Goal: Use online tool/utility: Utilize a website feature to perform a specific function

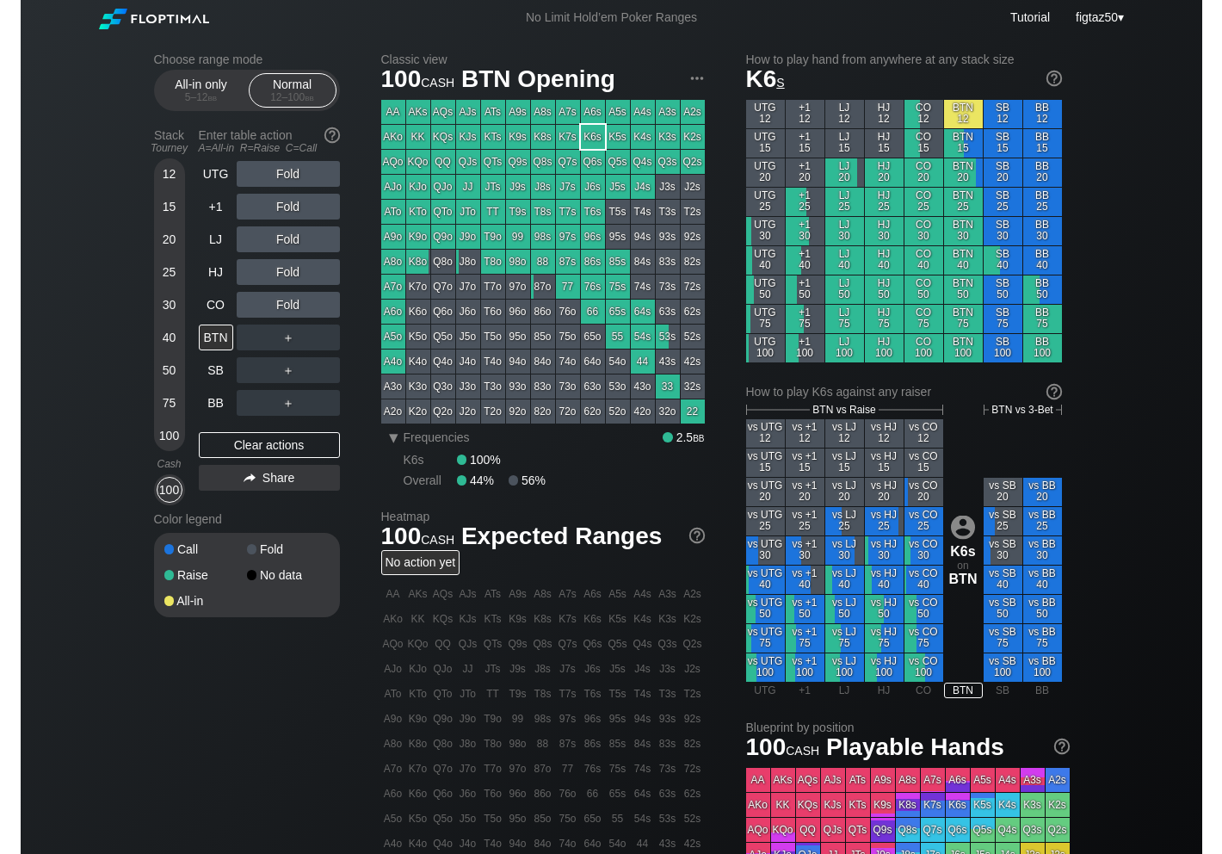
scroll to position [3, 0]
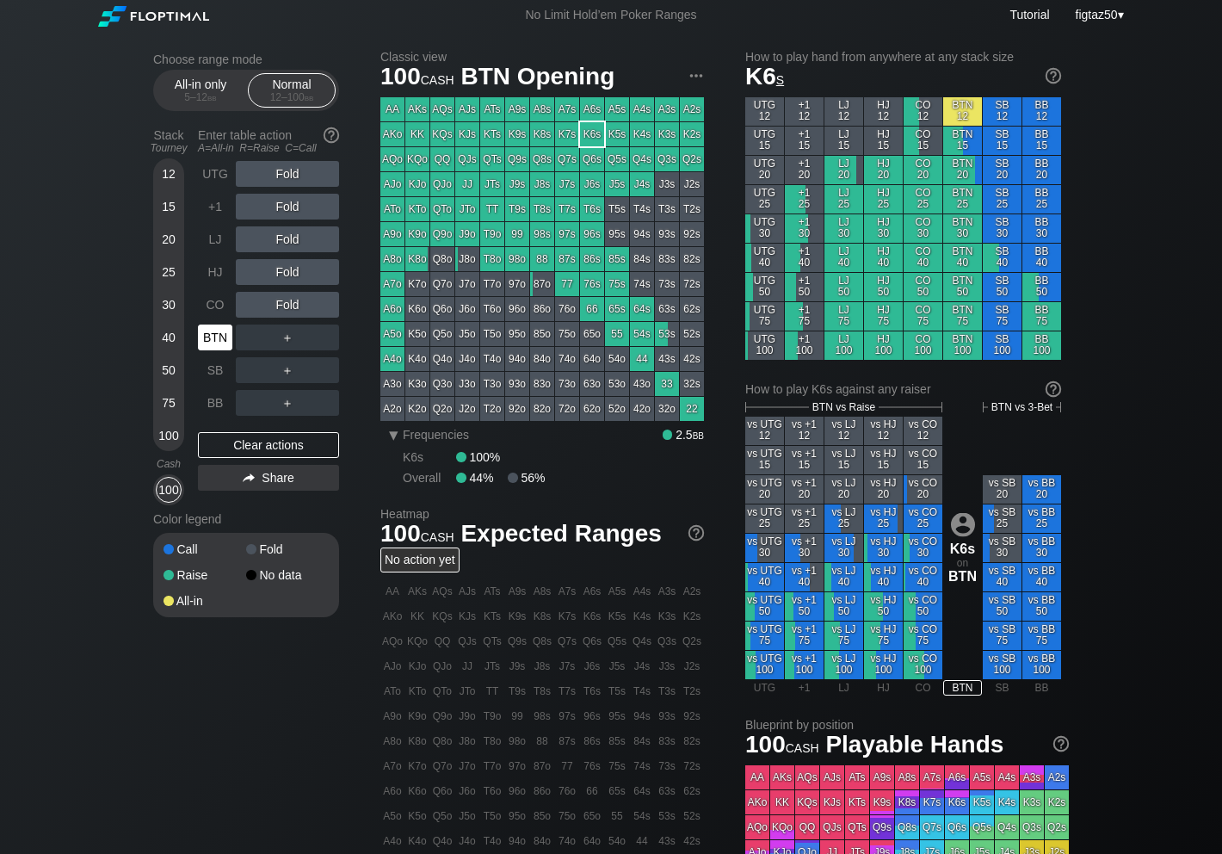
click at [208, 344] on div "BTN" at bounding box center [215, 338] width 34 height 26
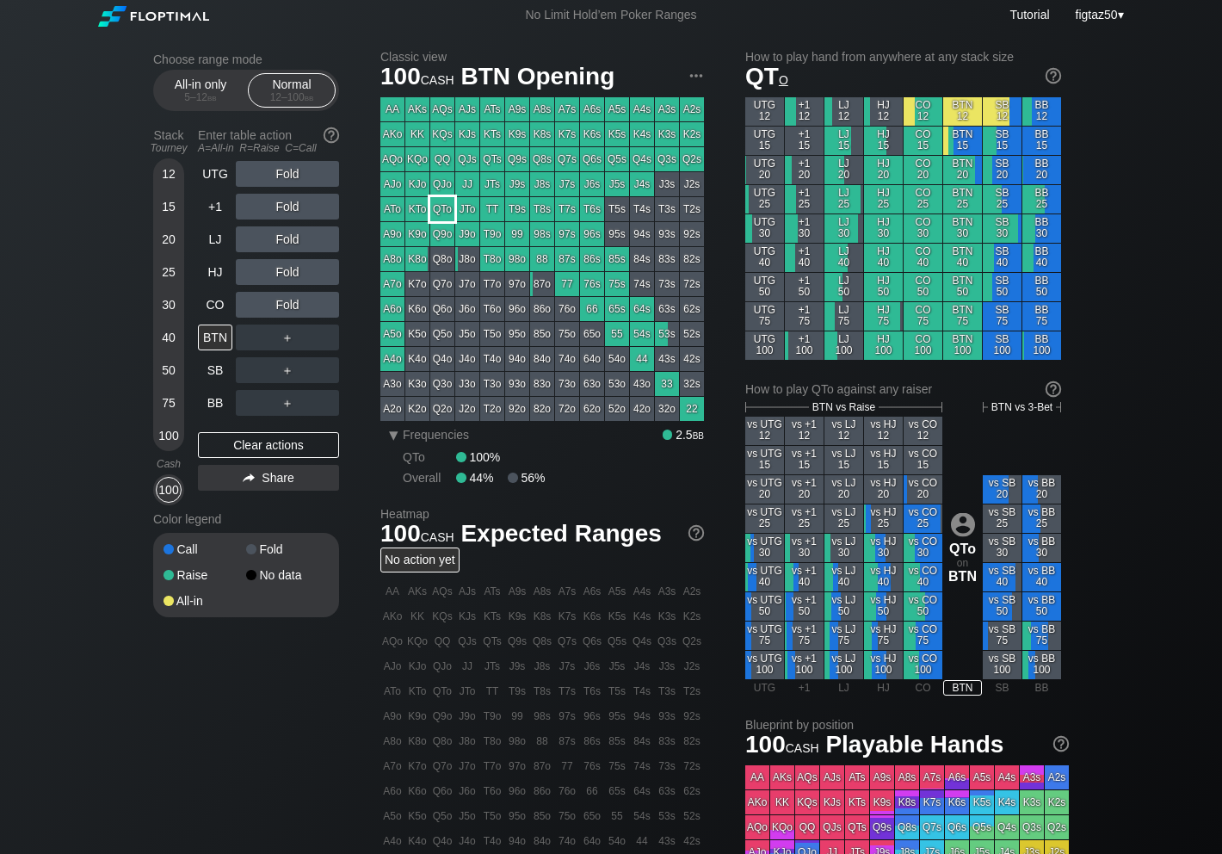
click at [440, 210] on div "QTo" at bounding box center [442, 209] width 24 height 24
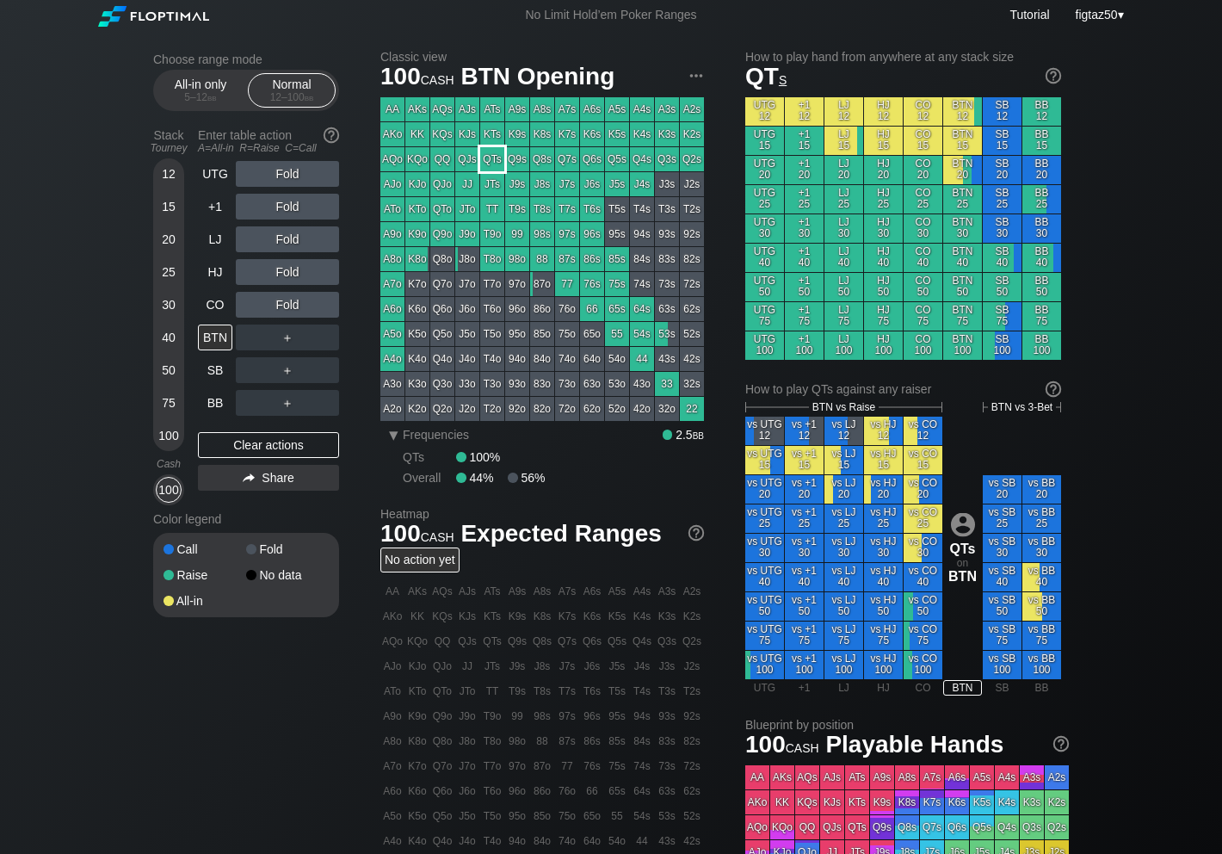
click at [486, 152] on div "QTs" at bounding box center [492, 159] width 24 height 24
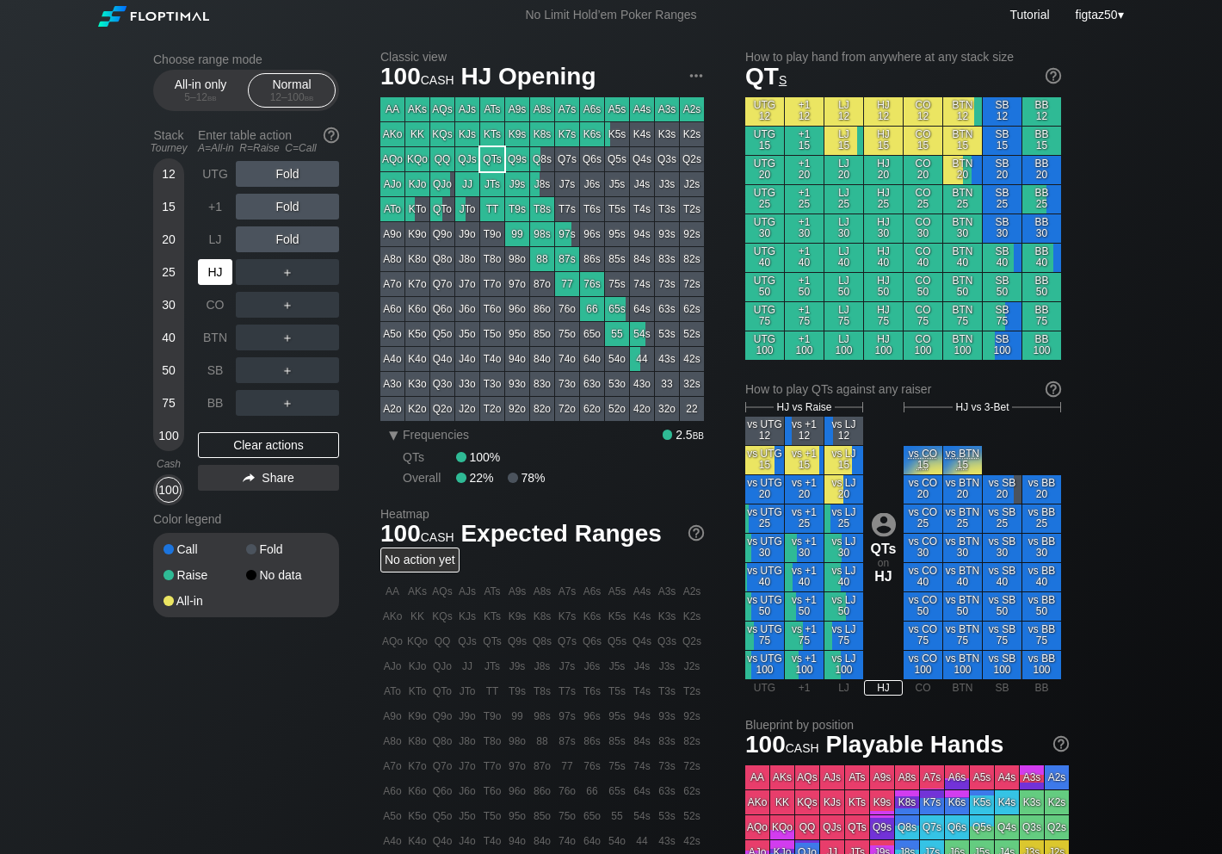
click at [214, 277] on div "HJ" at bounding box center [215, 272] width 34 height 26
click at [289, 275] on div "R ✕" at bounding box center [288, 272] width 34 height 26
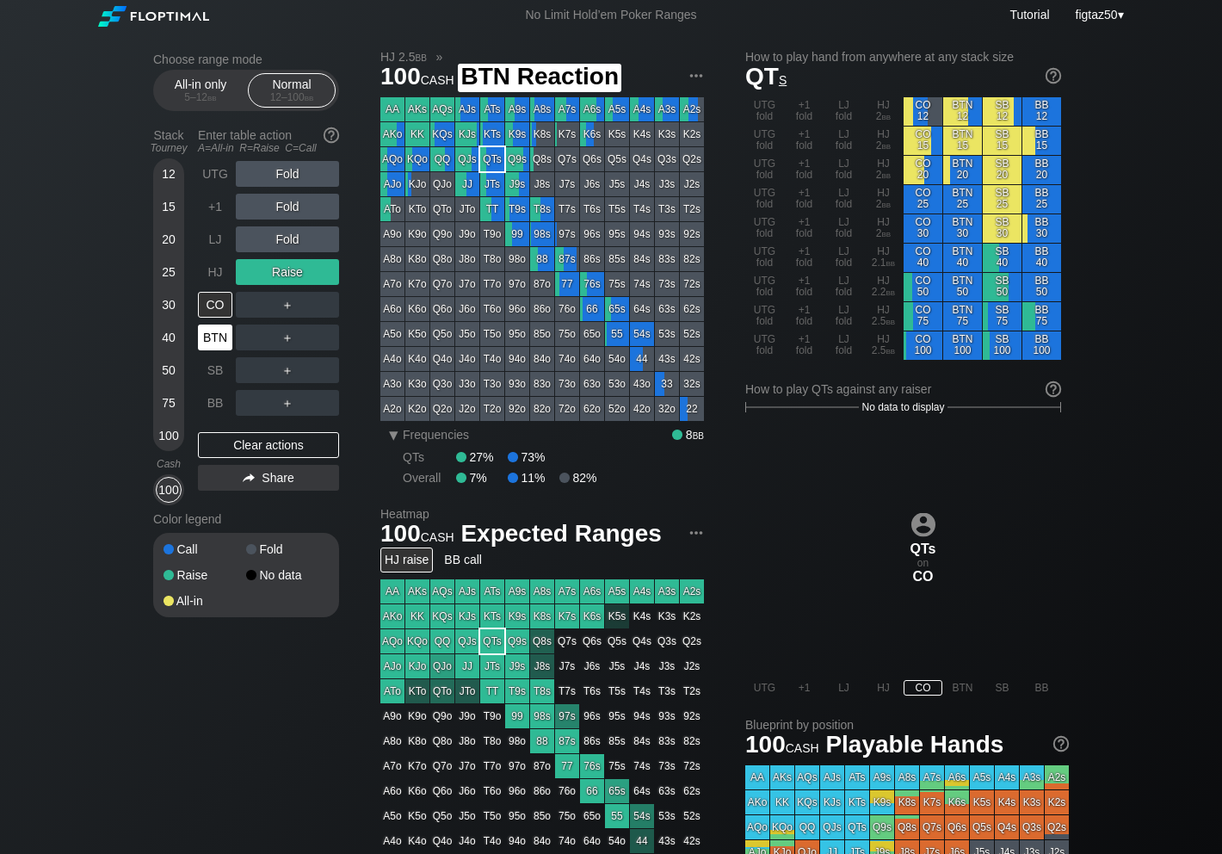
click at [213, 337] on div "BTN" at bounding box center [215, 338] width 34 height 26
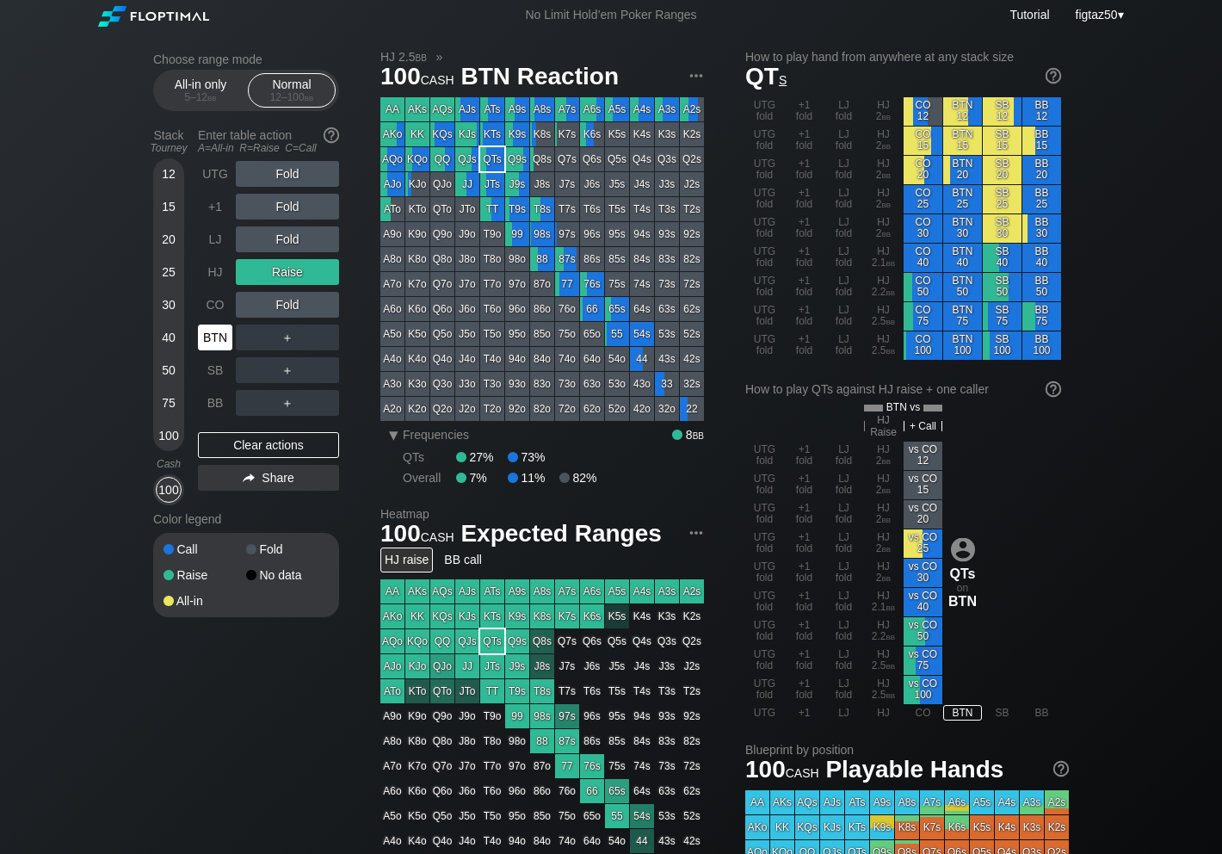
click at [213, 337] on div "BTN" at bounding box center [215, 338] width 34 height 26
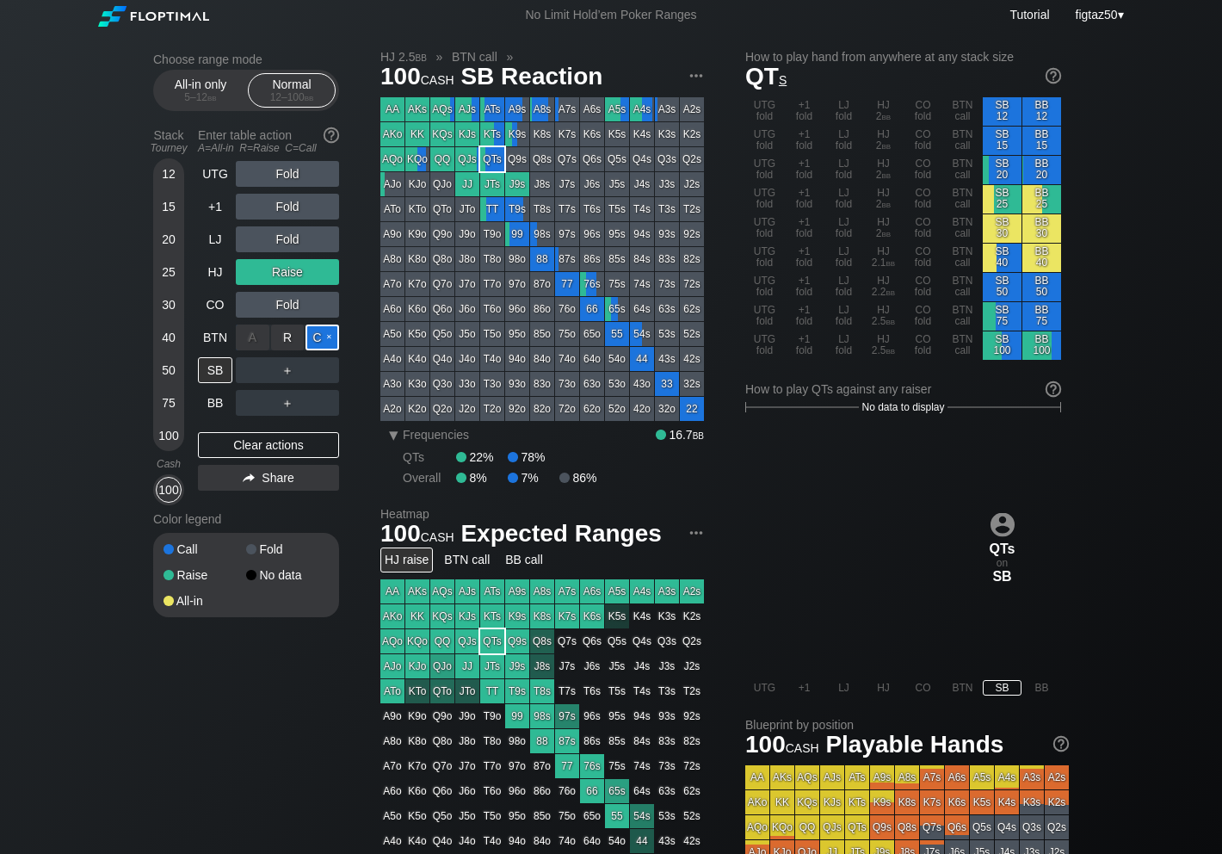
click at [328, 340] on div "C ✕" at bounding box center [323, 338] width 34 height 26
click at [217, 371] on div "SB" at bounding box center [215, 370] width 34 height 26
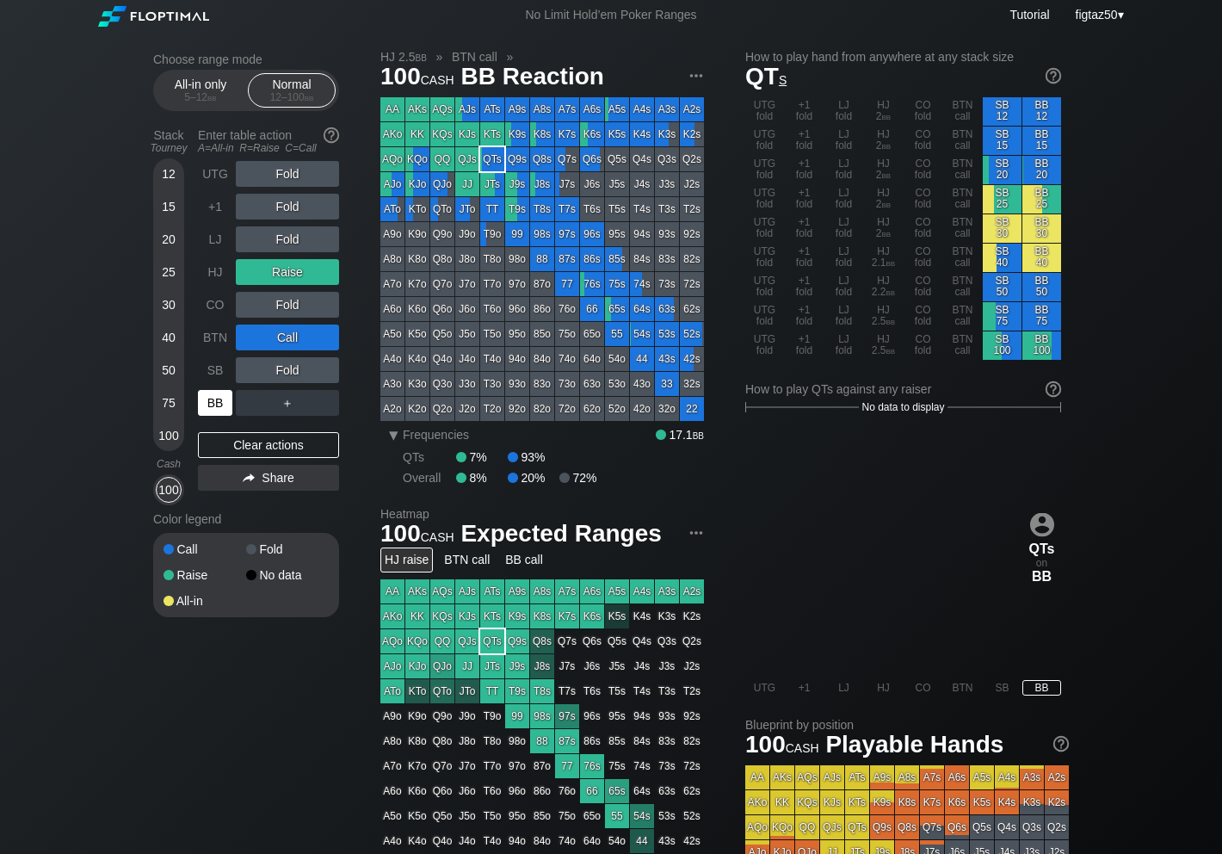
click at [214, 404] on div "BB" at bounding box center [215, 403] width 34 height 26
click at [242, 451] on div "Clear actions" at bounding box center [268, 445] width 141 height 26
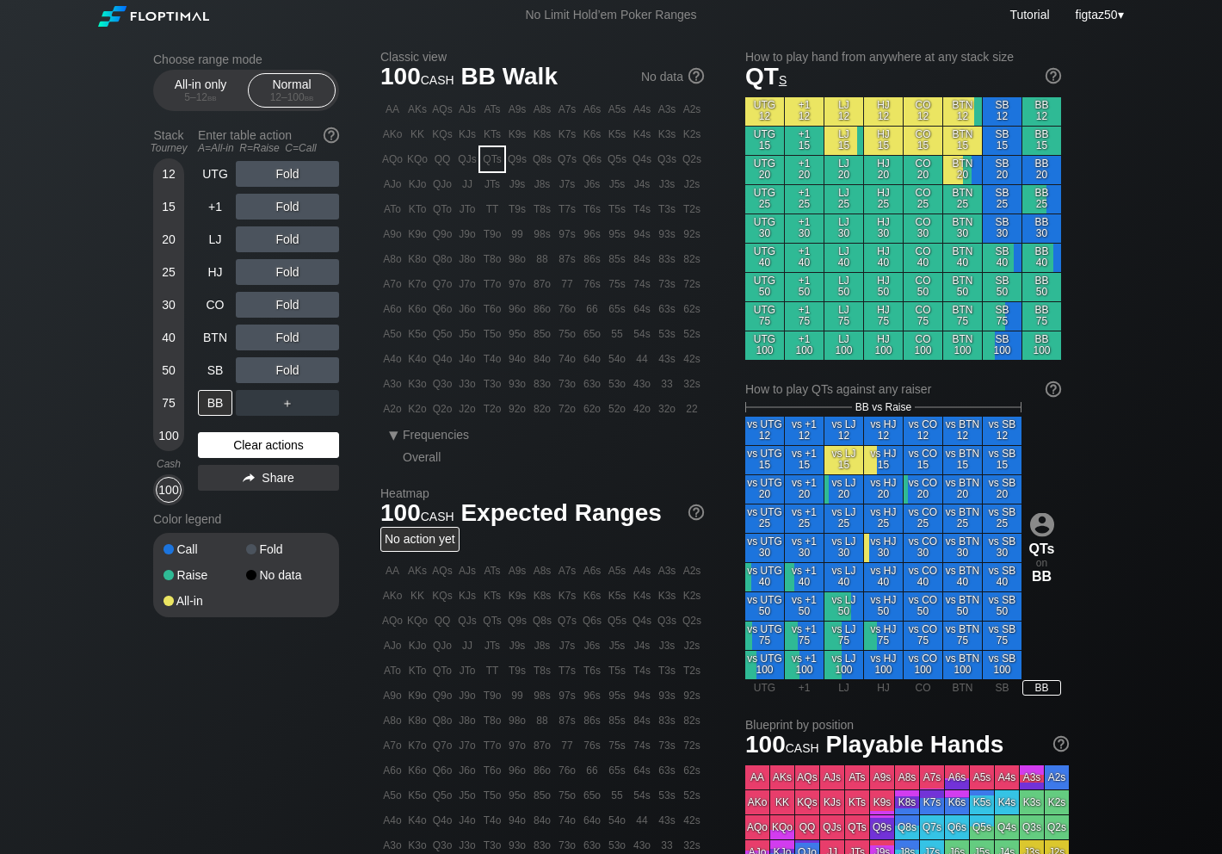
click at [242, 451] on div "Clear actions" at bounding box center [268, 445] width 141 height 26
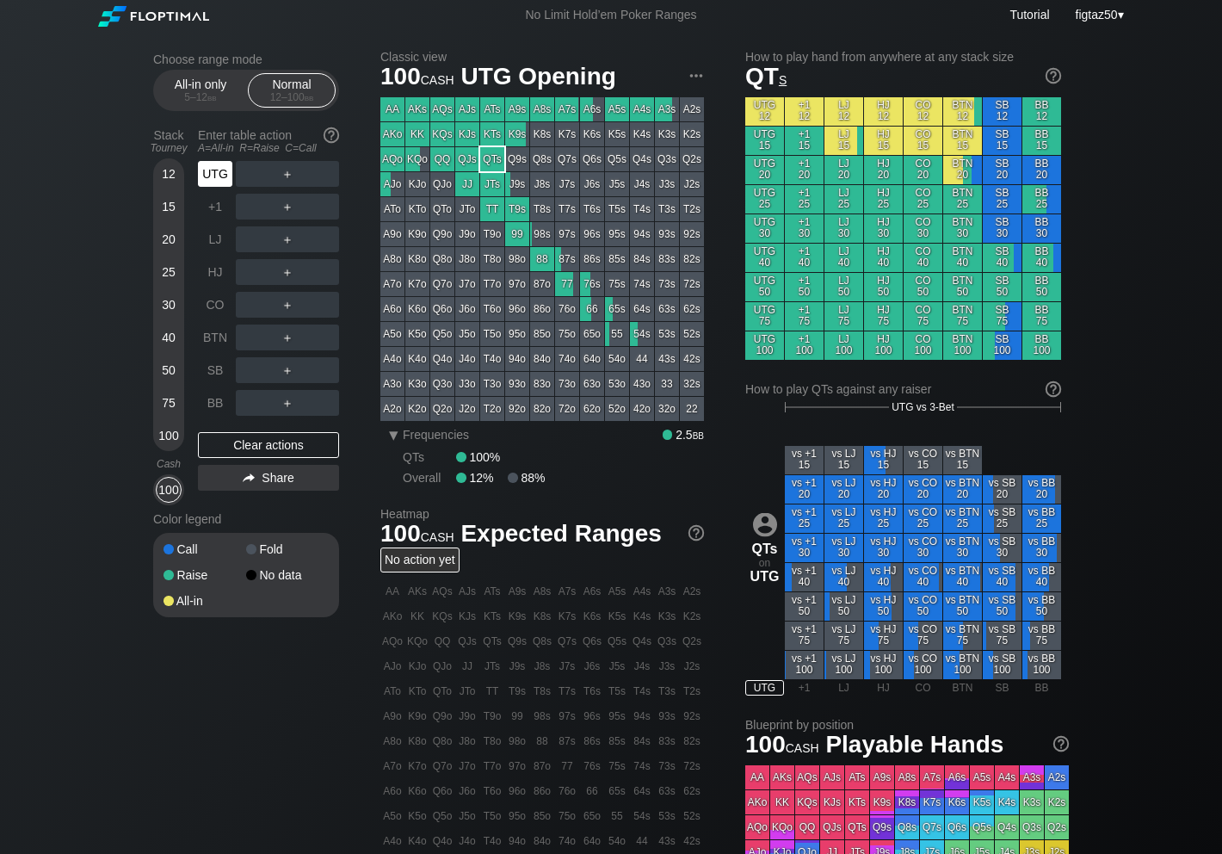
click at [212, 175] on div "UTG" at bounding box center [215, 174] width 34 height 26
